Goal: Navigation & Orientation: Understand site structure

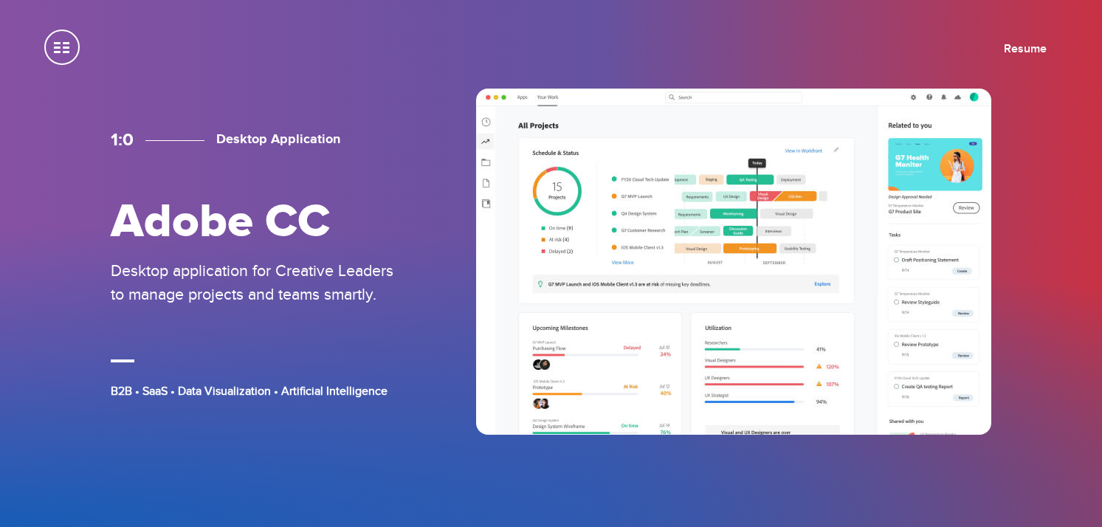
click at [63, 51] on span at bounding box center [61, 47] width 35 height 35
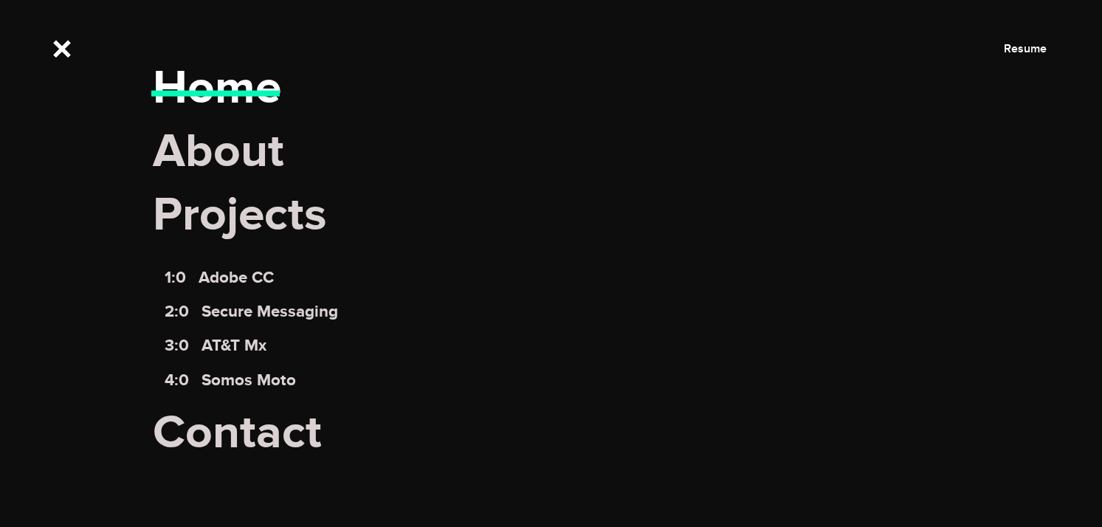
click at [214, 106] on link "Home" at bounding box center [217, 89] width 128 height 58
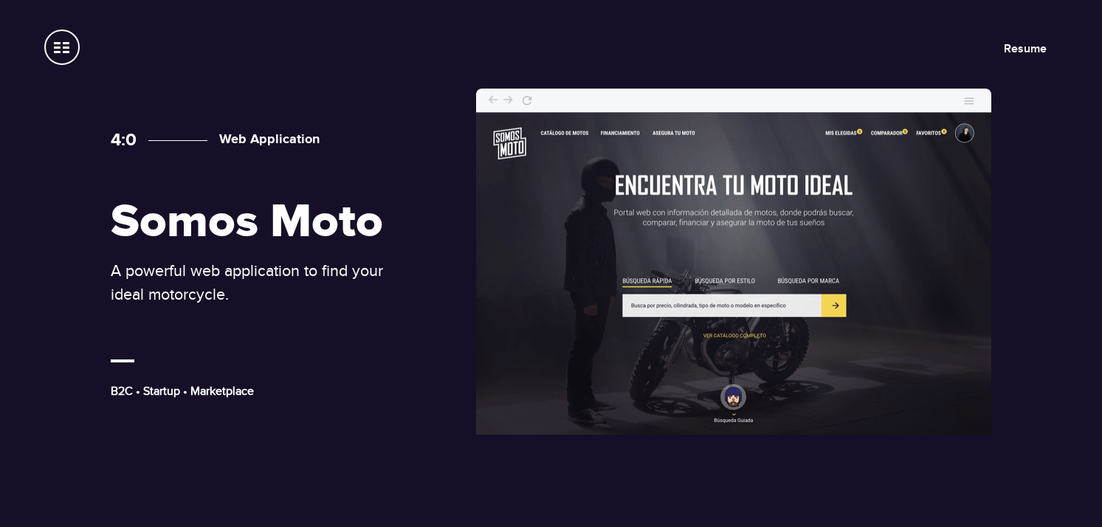
click at [69, 56] on span at bounding box center [61, 47] width 35 height 35
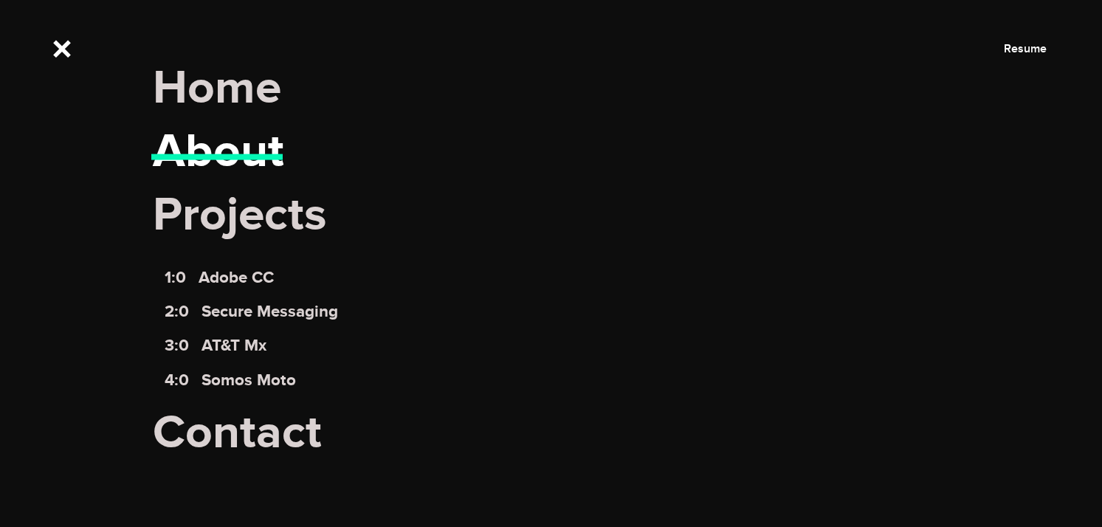
click at [249, 160] on link "About" at bounding box center [218, 152] width 131 height 58
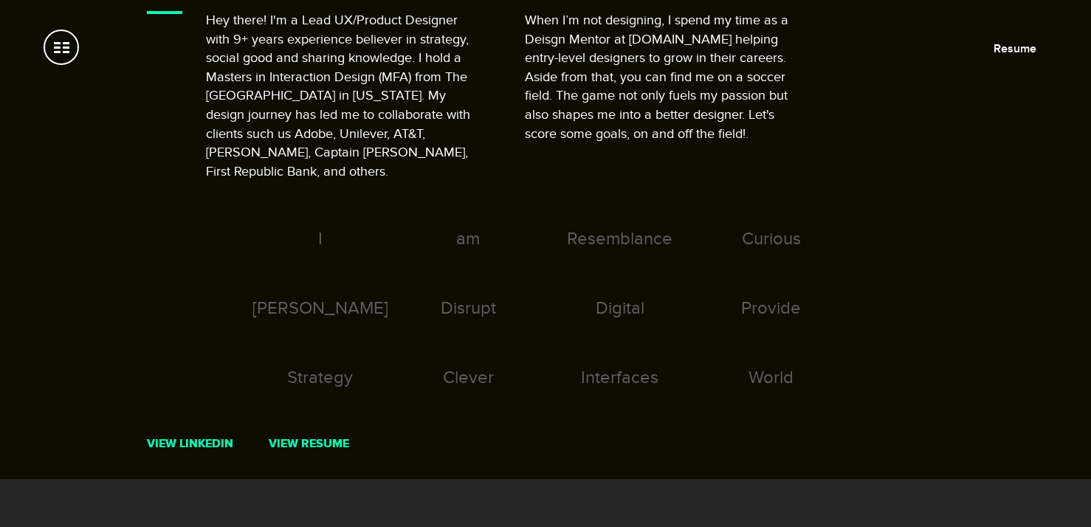
scroll to position [130, 0]
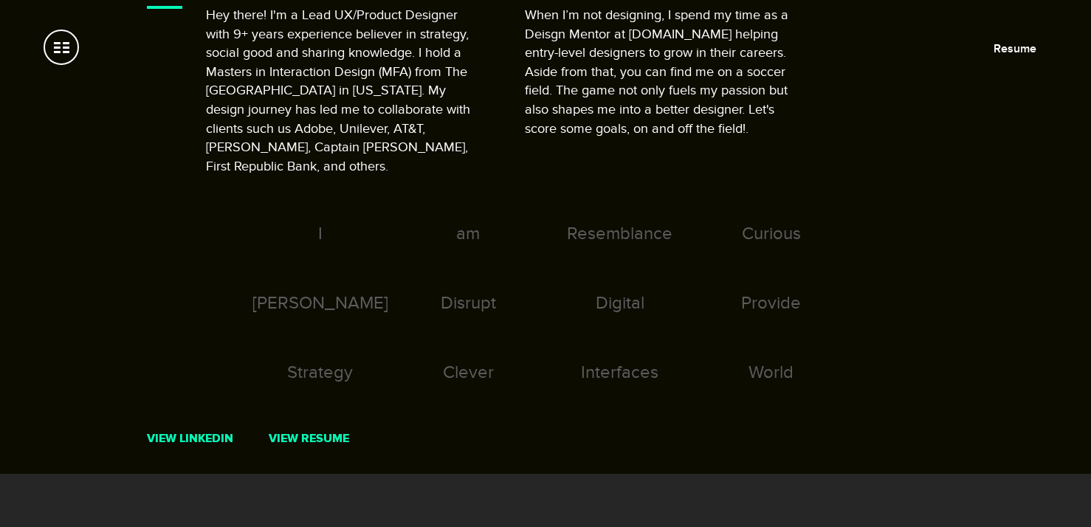
click at [475, 294] on div "Disrupt" at bounding box center [468, 326] width 148 height 69
click at [618, 285] on icon at bounding box center [557, 274] width 126 height 63
click at [772, 292] on div "Provide" at bounding box center [771, 326] width 148 height 69
click at [767, 223] on div "Curious" at bounding box center [771, 257] width 148 height 69
click at [623, 362] on div "Interfaces" at bounding box center [619, 396] width 155 height 69
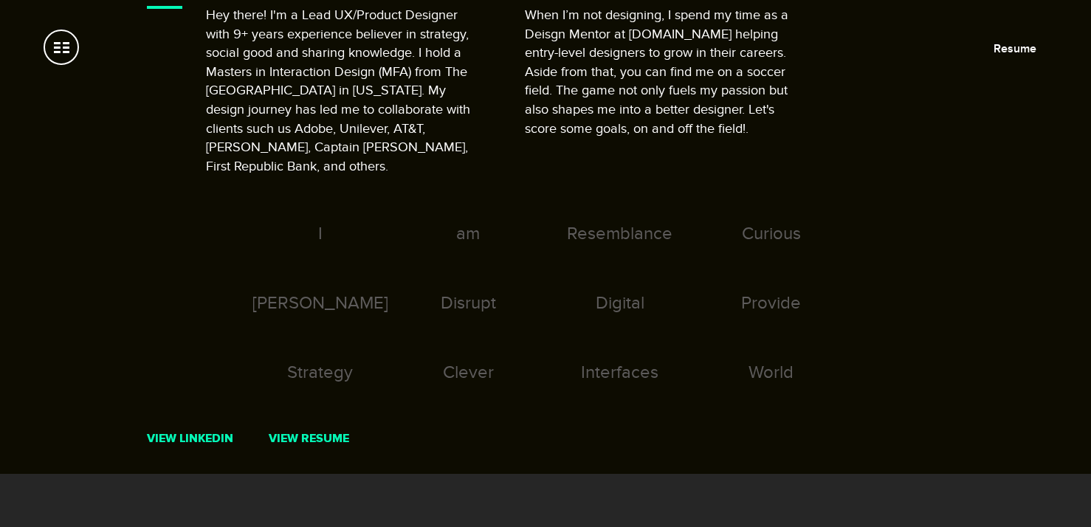
click at [448, 362] on div "Clever" at bounding box center [468, 396] width 148 height 69
click at [329, 362] on div "Strategy" at bounding box center [320, 396] width 148 height 69
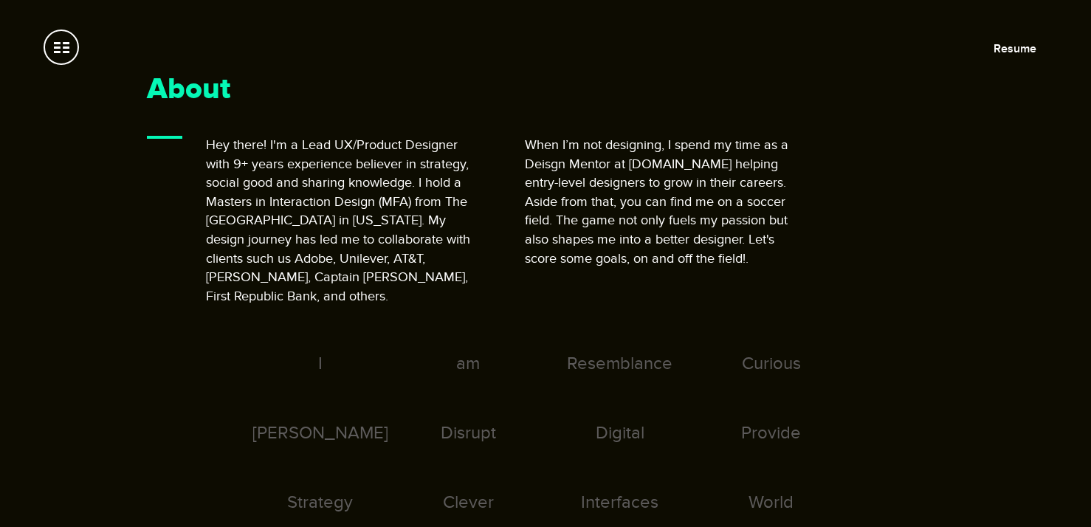
scroll to position [0, 0]
click at [314, 353] on div "I" at bounding box center [320, 387] width 148 height 69
click at [317, 353] on div "I" at bounding box center [320, 387] width 148 height 69
click at [75, 47] on span at bounding box center [61, 47] width 35 height 35
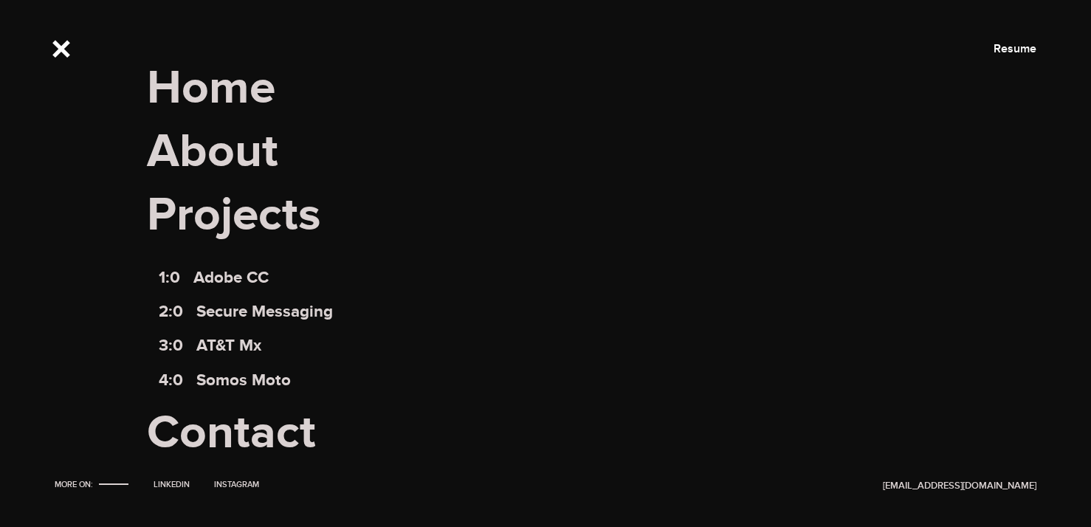
click at [208, 212] on span "Projects" at bounding box center [545, 227] width 797 height 81
click at [229, 426] on link "Contact" at bounding box center [231, 433] width 169 height 58
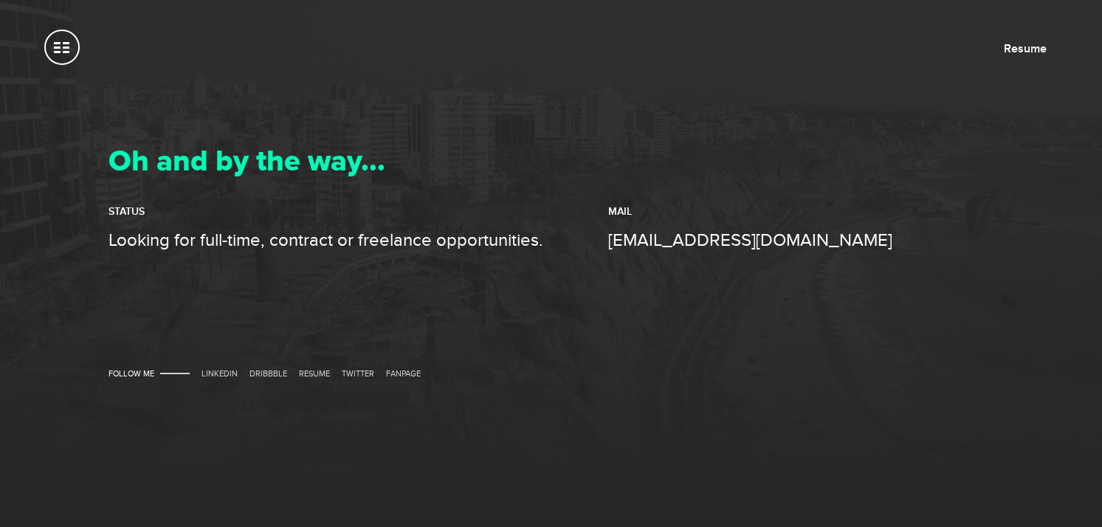
click at [65, 59] on span at bounding box center [61, 47] width 35 height 35
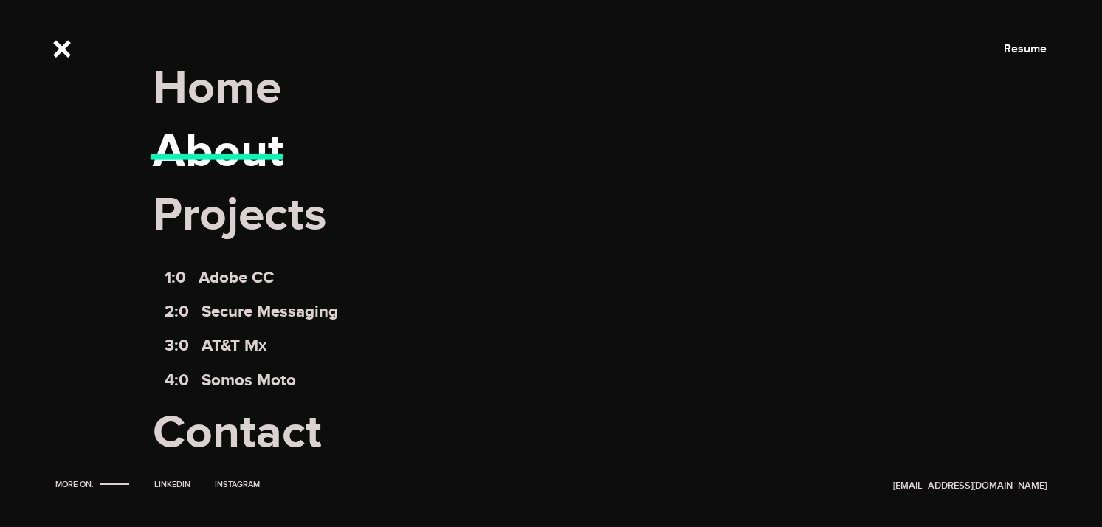
click at [198, 148] on link "About" at bounding box center [218, 152] width 131 height 58
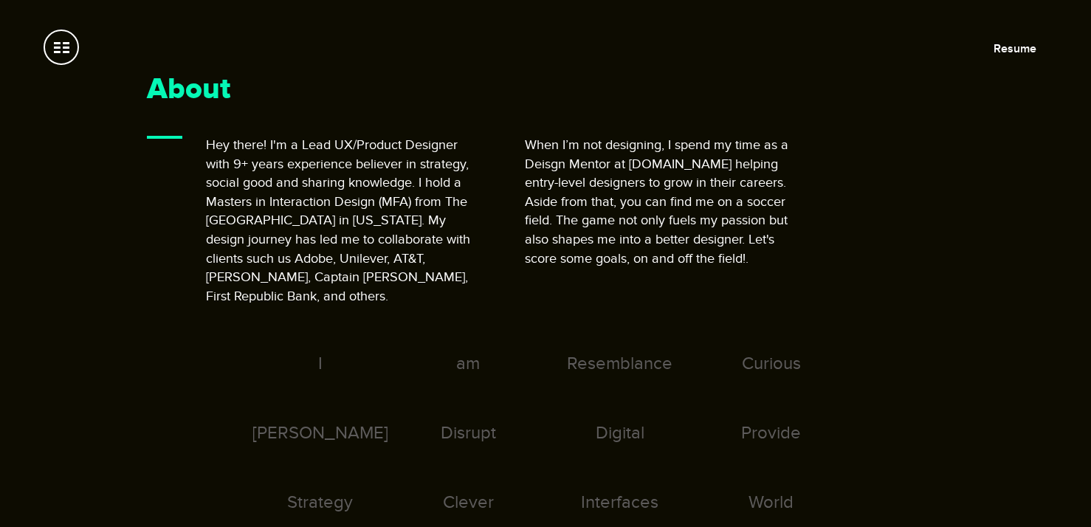
click at [75, 57] on span at bounding box center [61, 47] width 35 height 35
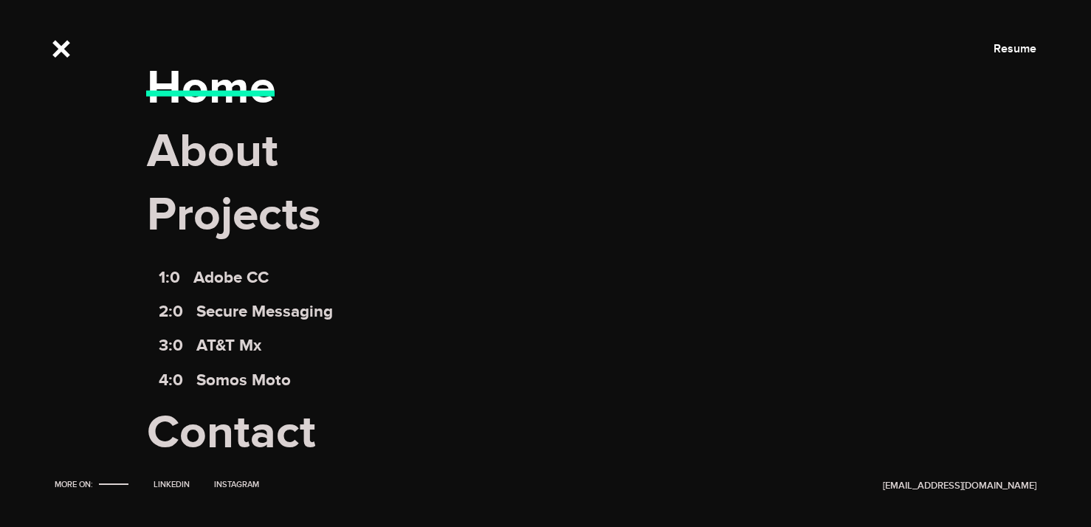
click at [267, 93] on link "Home" at bounding box center [211, 89] width 128 height 58
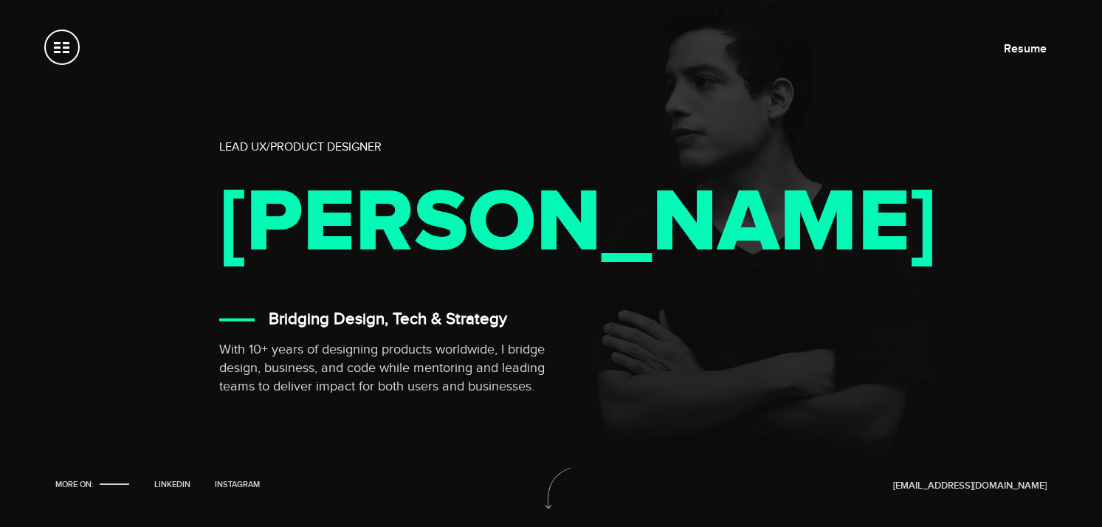
click at [68, 53] on span at bounding box center [61, 47] width 35 height 35
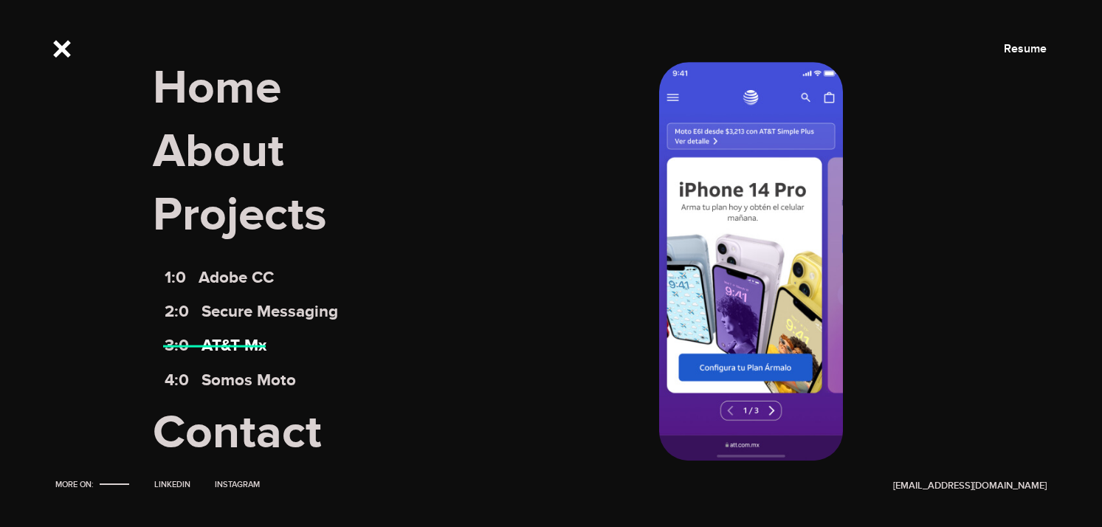
click at [221, 350] on link "3:0 AT&T Mx" at bounding box center [216, 346] width 103 height 20
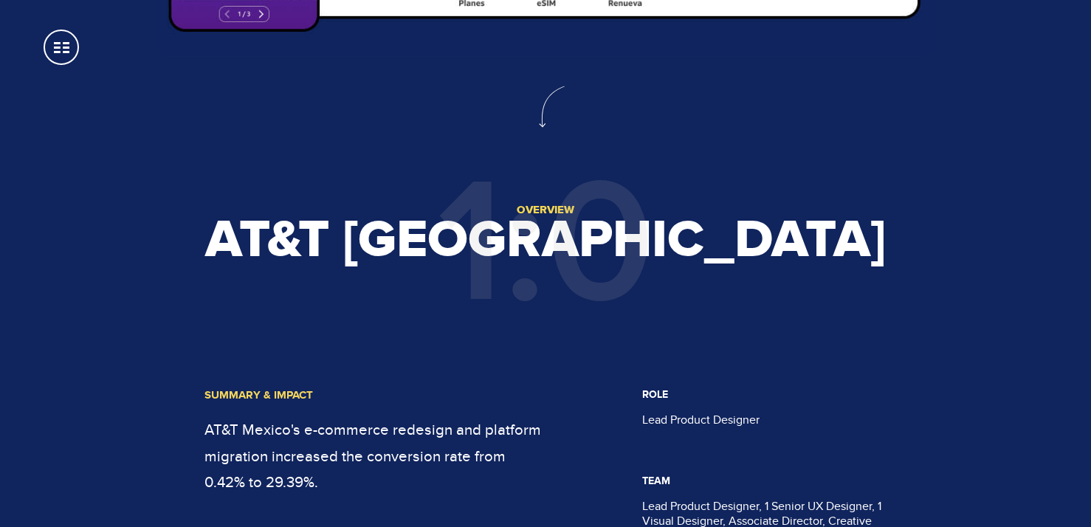
scroll to position [184, 0]
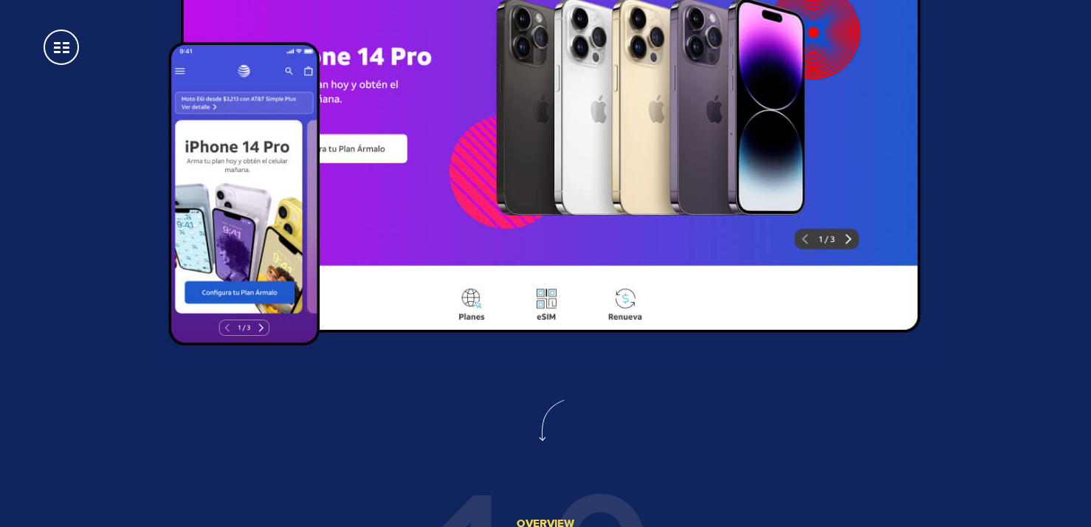
click at [68, 47] on span at bounding box center [61, 47] width 35 height 35
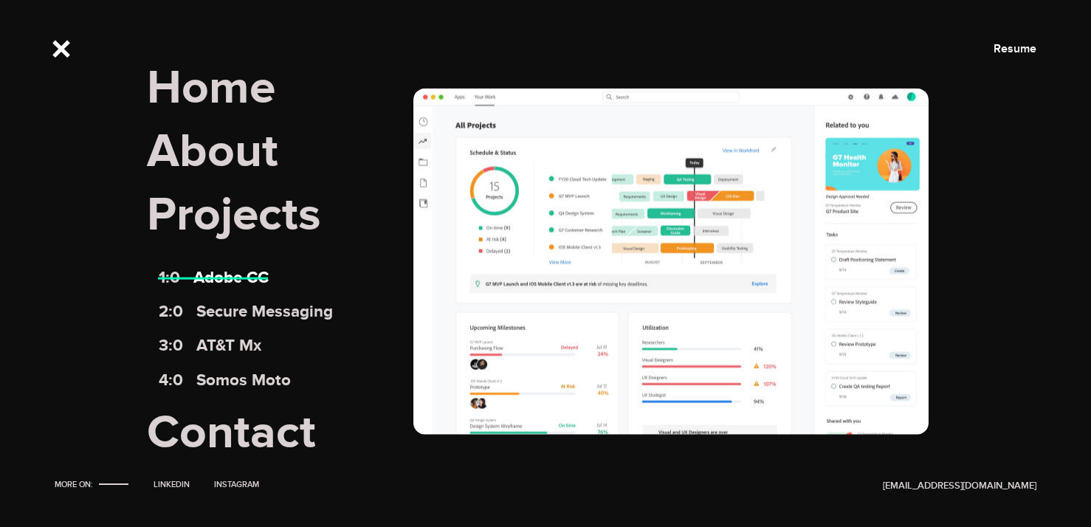
click at [224, 283] on link "1:0 Adobe CC" at bounding box center [214, 278] width 110 height 20
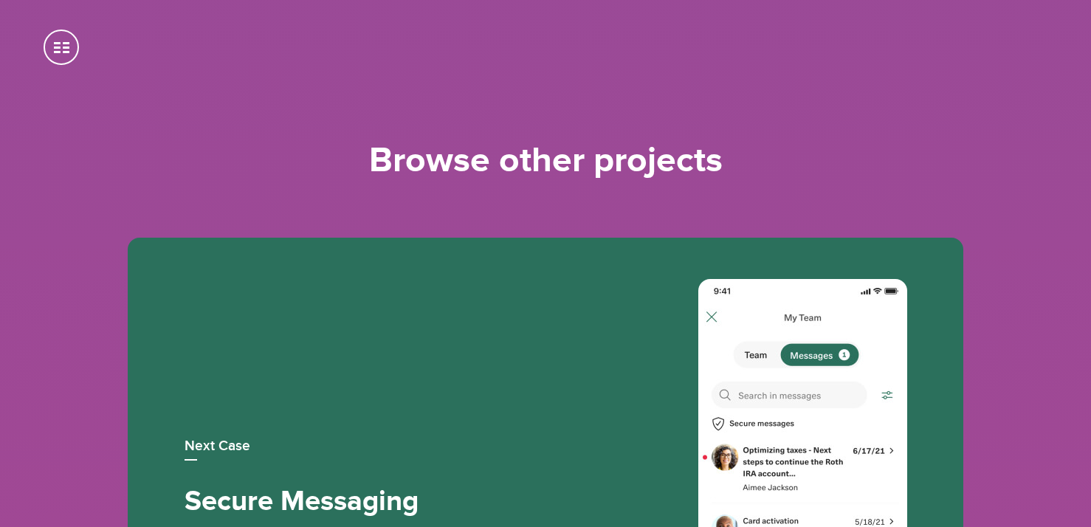
scroll to position [7553, 0]
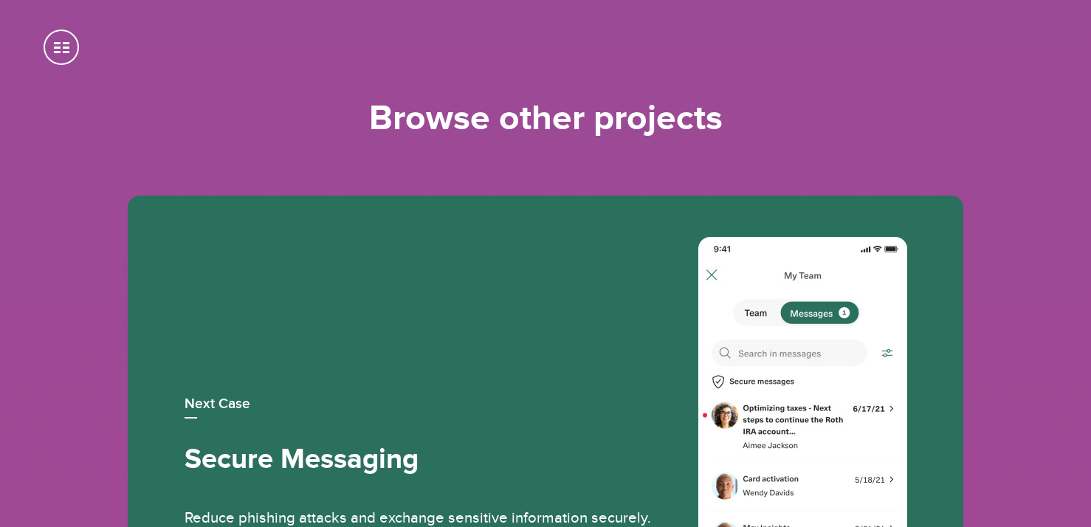
click at [65, 47] on span at bounding box center [61, 47] width 35 height 35
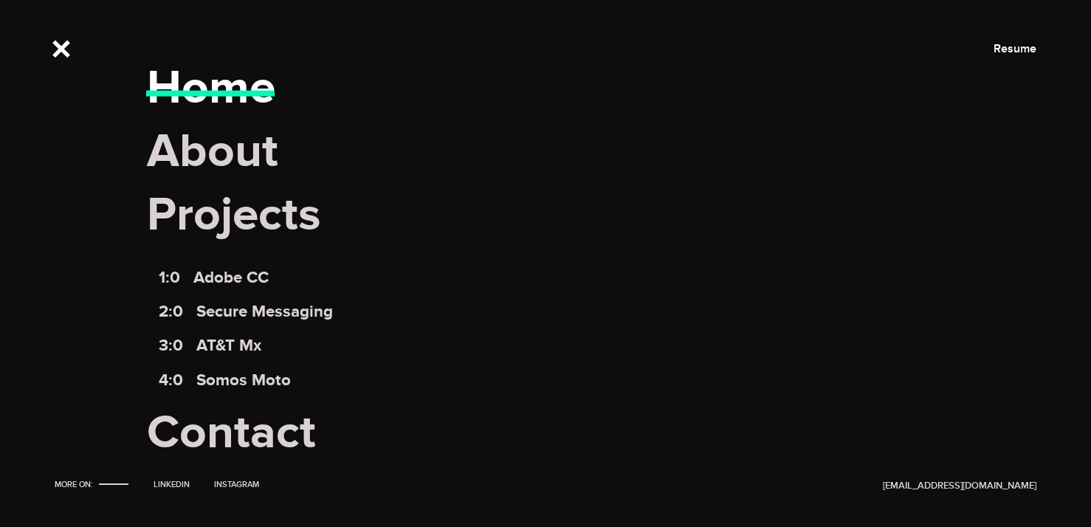
click at [189, 84] on link "Home" at bounding box center [211, 89] width 128 height 58
